Goal: Find specific fact: Find specific fact

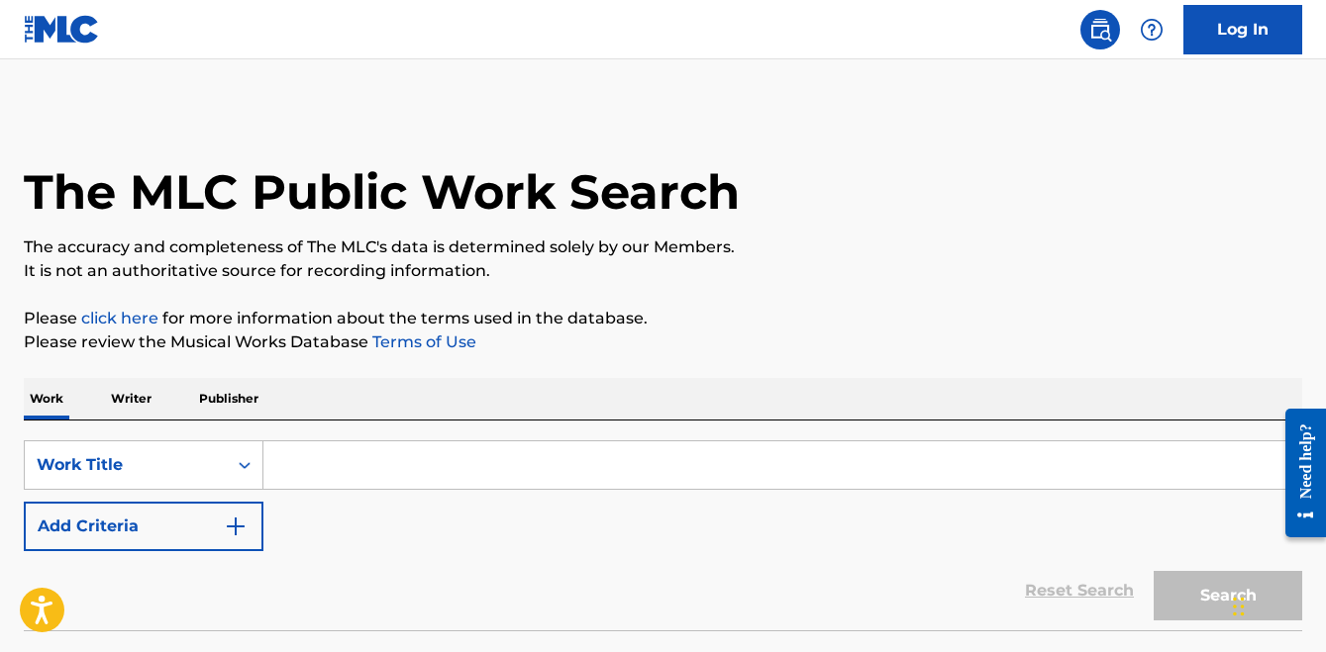
click at [142, 399] on p "Writer" at bounding box center [131, 399] width 52 height 42
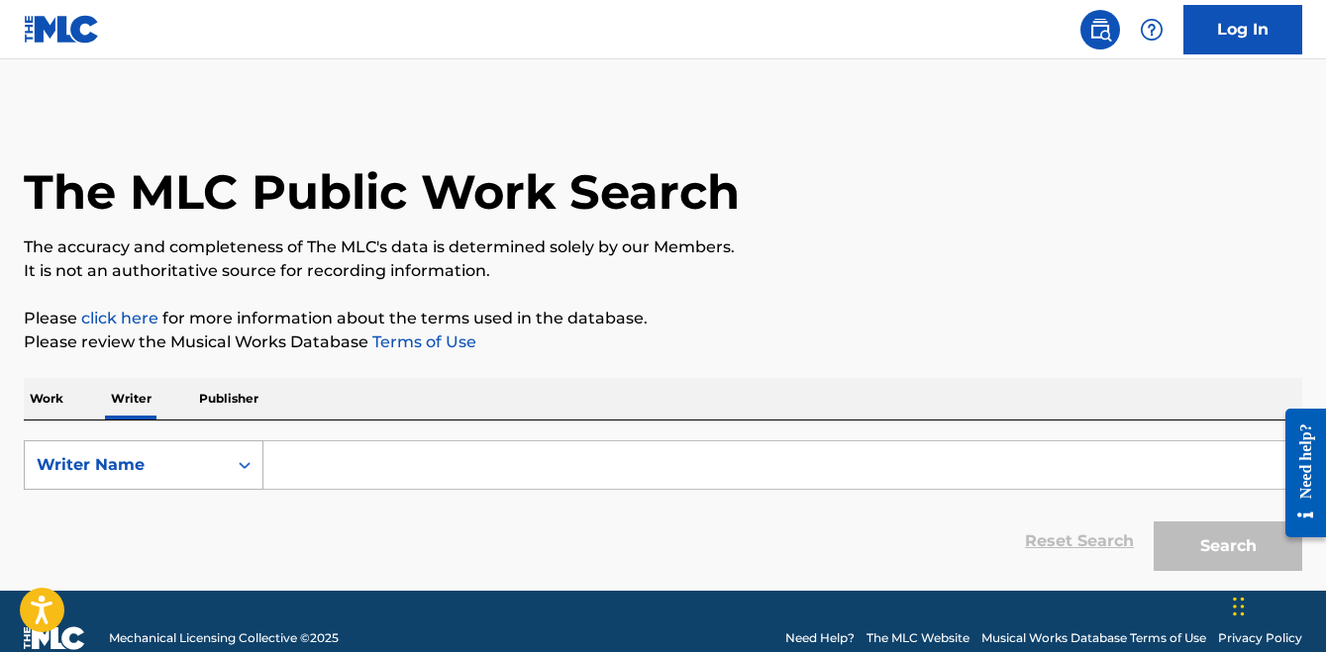
click at [143, 448] on div "Writer Name" at bounding box center [126, 465] width 202 height 38
click at [128, 510] on div "Writer IPI" at bounding box center [144, 514] width 238 height 49
click at [320, 482] on input "Search Form" at bounding box center [781, 466] width 1037 height 48
paste input "550848343"
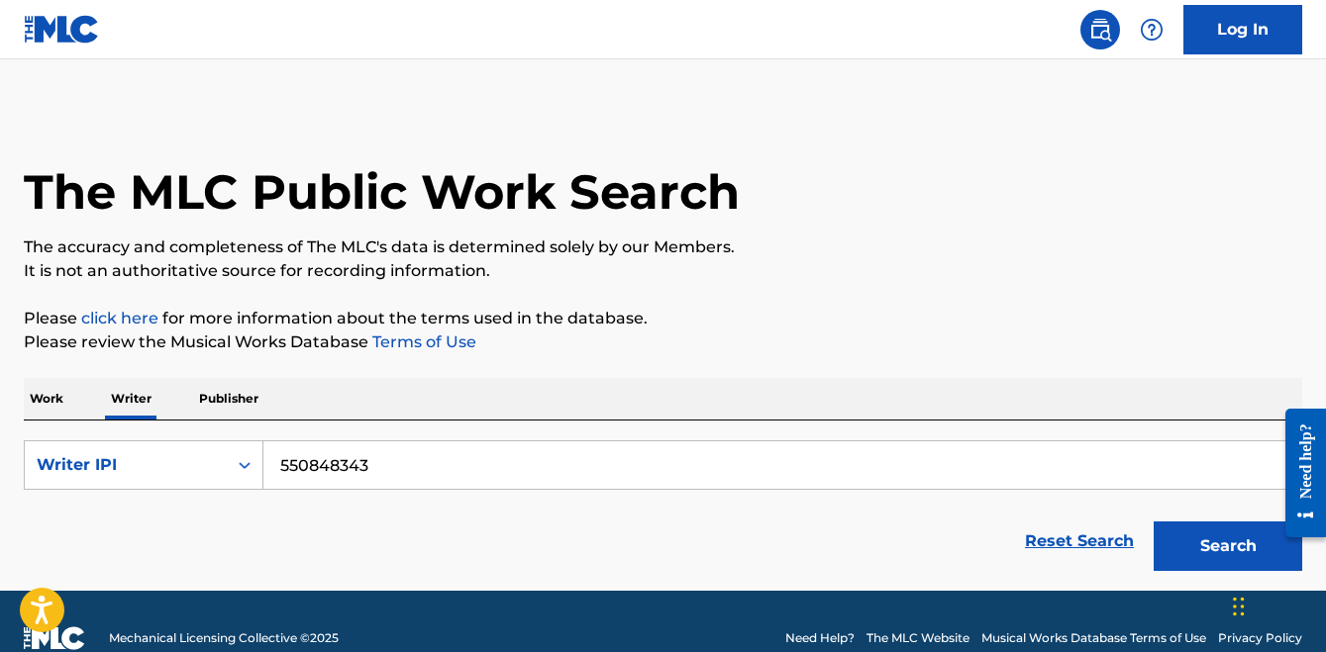
type input "550848343"
click at [1153, 522] on button "Search" at bounding box center [1227, 546] width 148 height 49
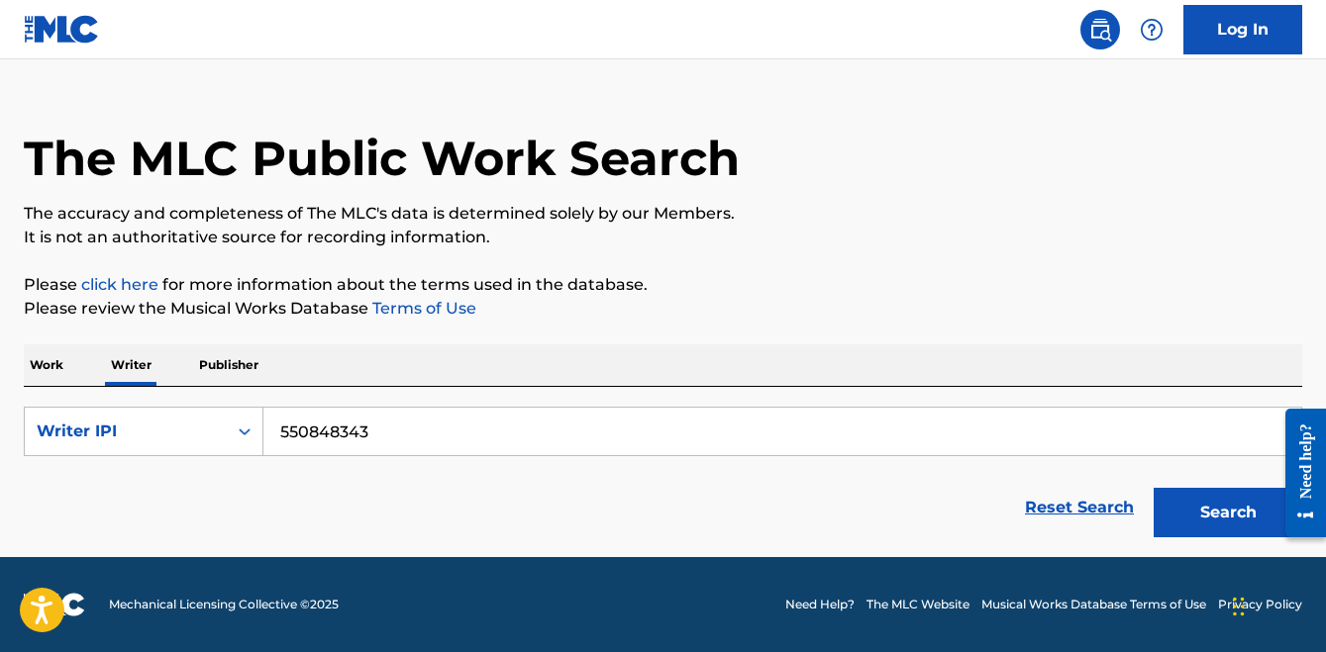
click at [1216, 523] on button "Search" at bounding box center [1227, 512] width 148 height 49
